Goal: Go to known website: Access a specific website the user already knows

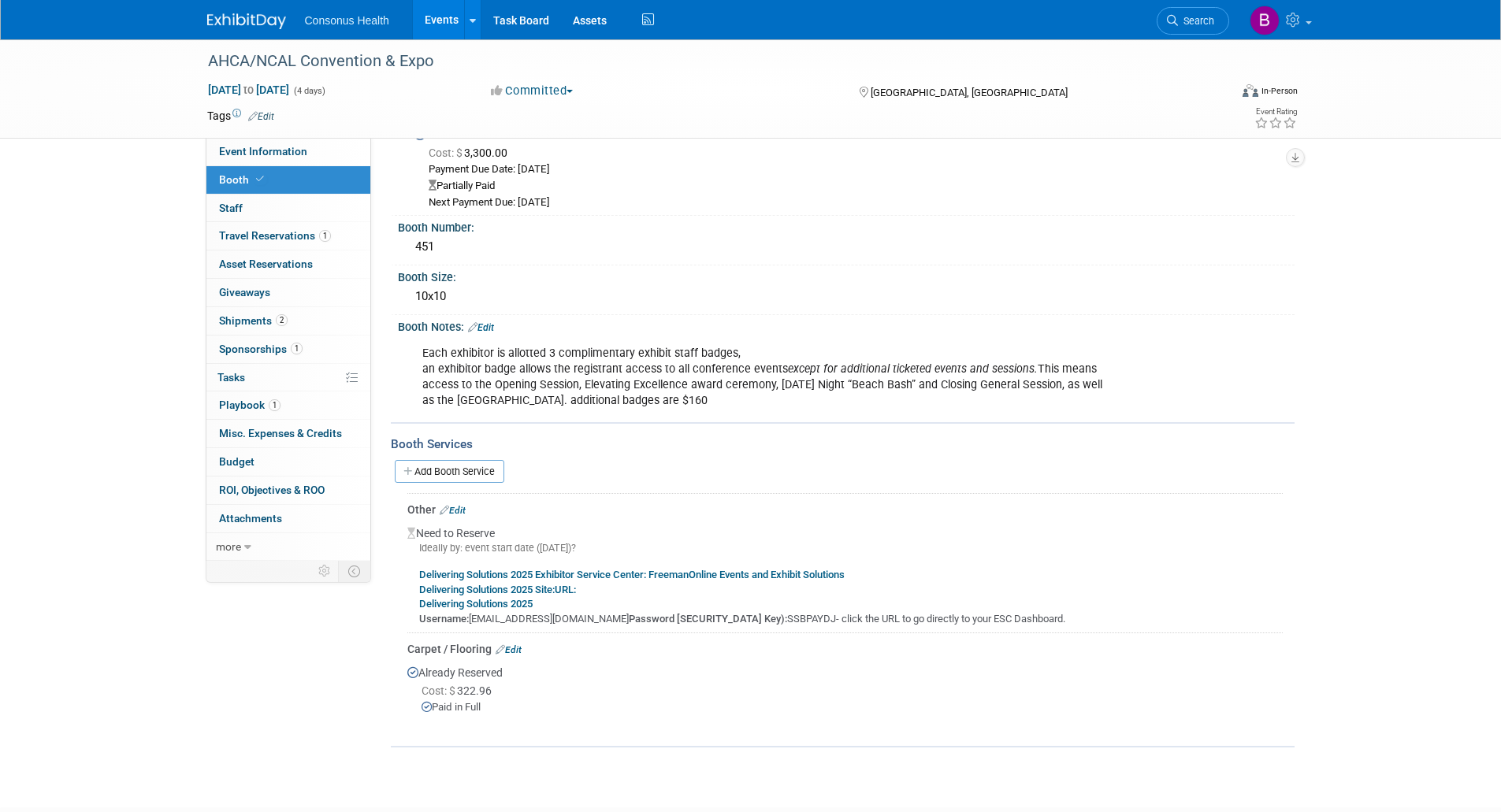
click at [442, 19] on link "Events" at bounding box center [441, 20] width 58 height 39
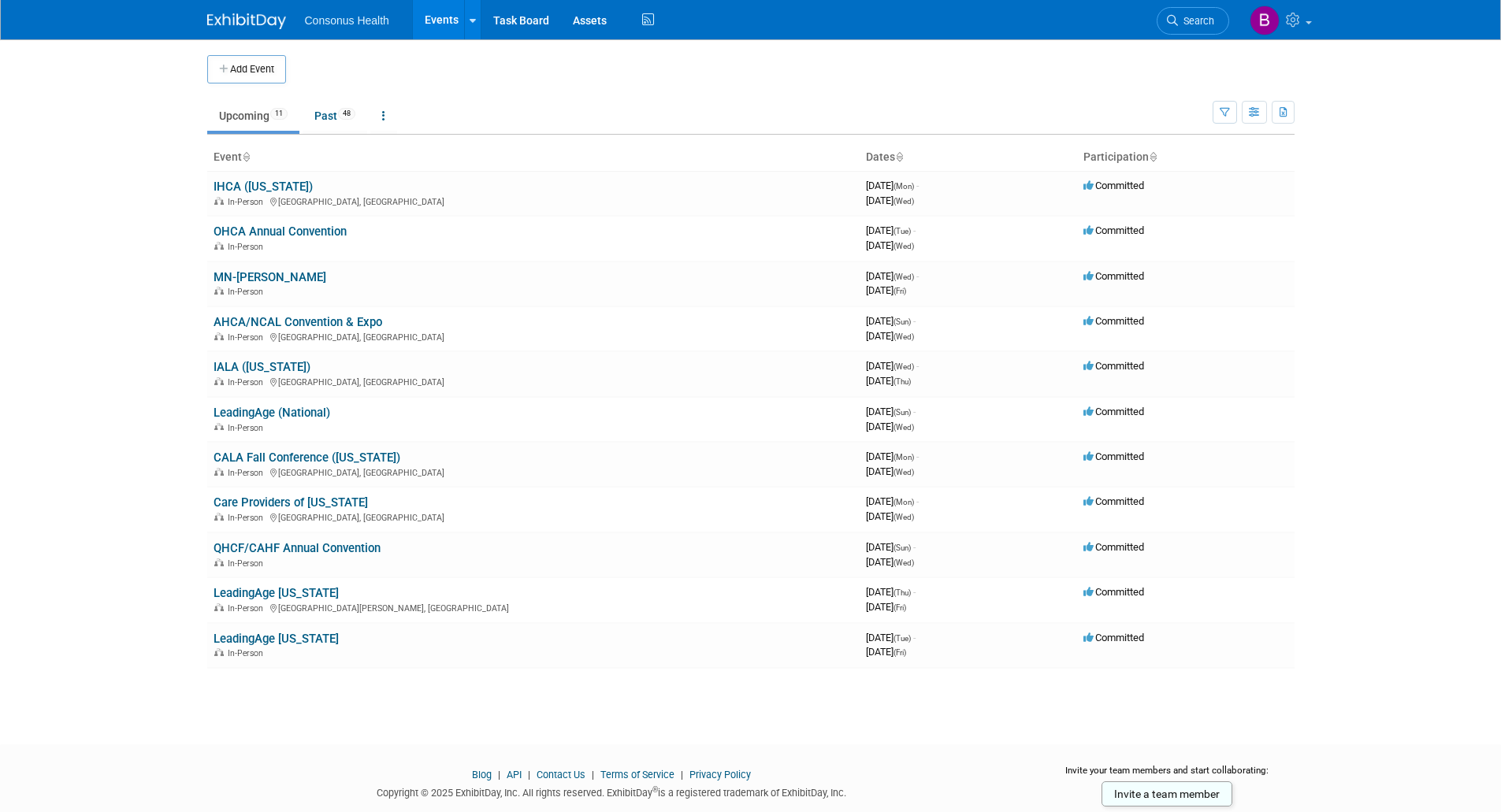
click at [228, 233] on link "OHCA Annual Convention" at bounding box center [280, 232] width 133 height 14
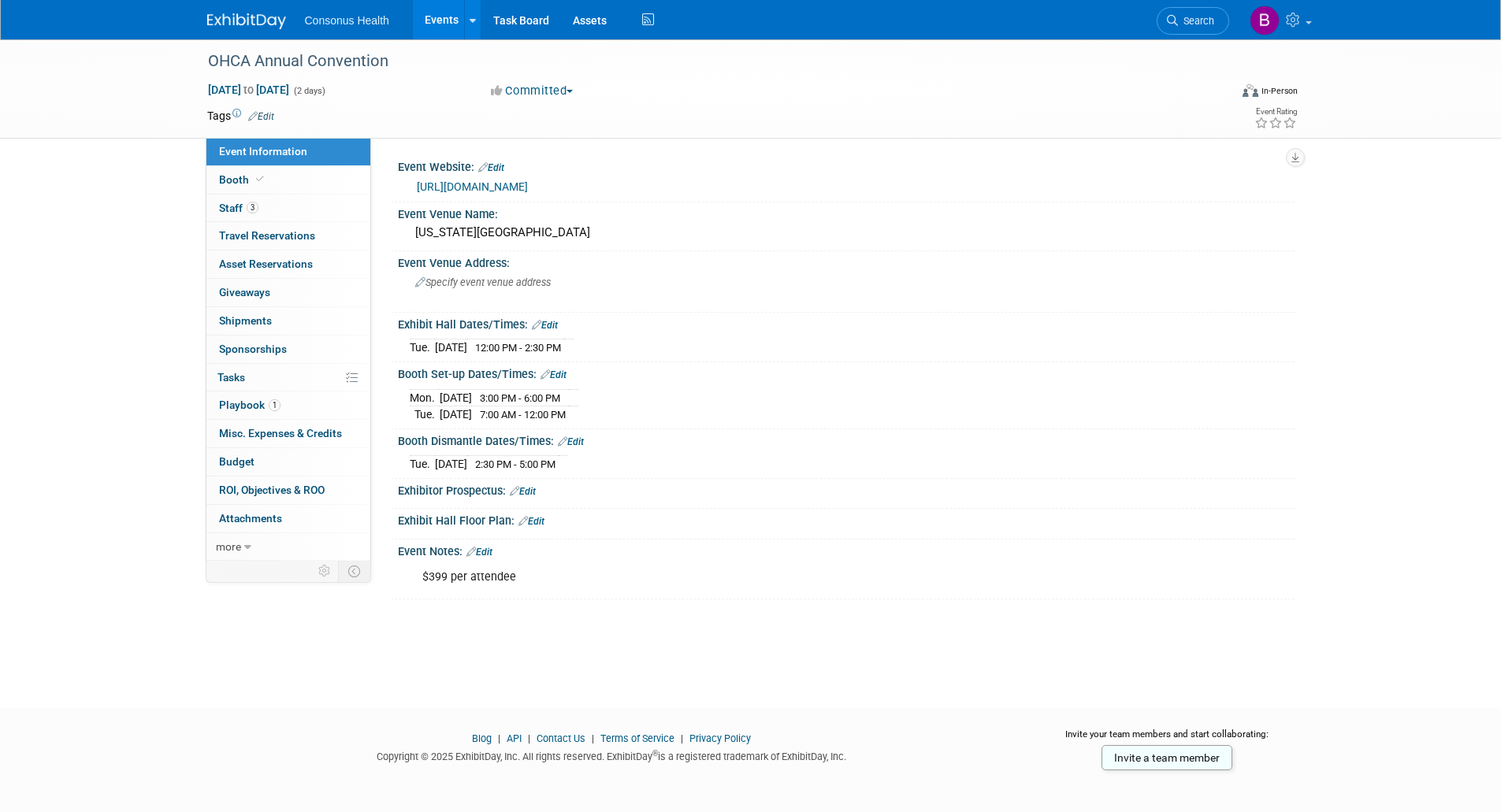
click at [528, 185] on link "https://ohca.users.membersuite.com/events/cb3192d0-0078-c9e3-2a0d-0b478bb8b272/…" at bounding box center [472, 187] width 111 height 13
